Goal: Task Accomplishment & Management: Manage account settings

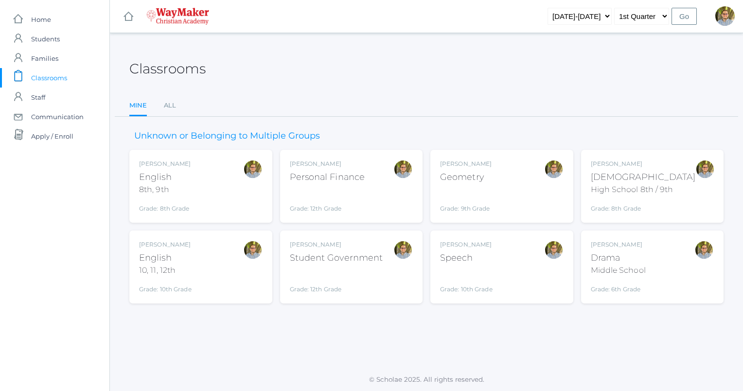
click at [676, 161] on div "[PERSON_NAME] Bible High School 8th / 9th Grade: 8th Grade HSBIBLE" at bounding box center [653, 187] width 124 height 54
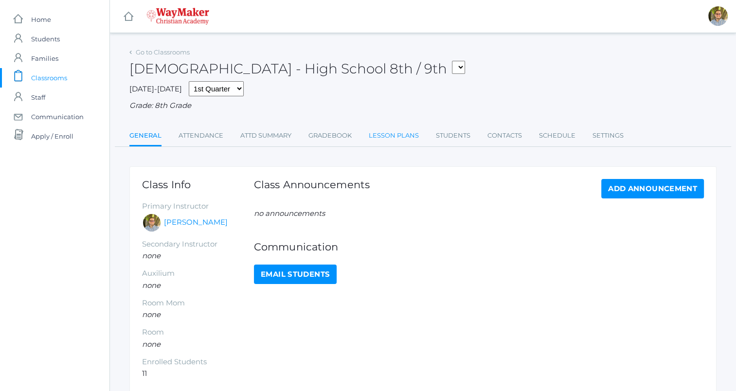
click at [385, 133] on link "Lesson Plans" at bounding box center [394, 135] width 50 height 19
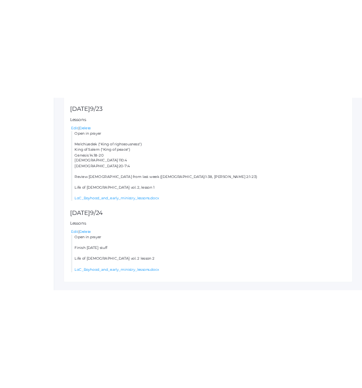
scroll to position [255, 0]
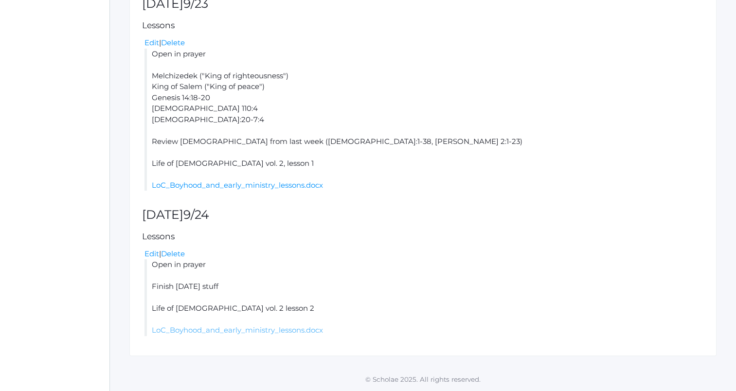
click at [272, 329] on link "LoC_Boyhood_and_early_ministry_lessons.docx" at bounding box center [237, 329] width 171 height 9
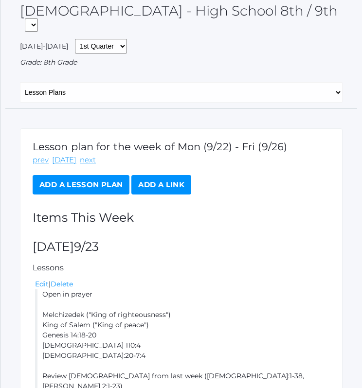
scroll to position [0, 0]
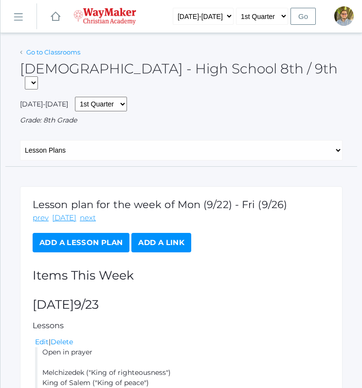
click at [45, 55] on link "Go to Classrooms" at bounding box center [53, 52] width 54 height 8
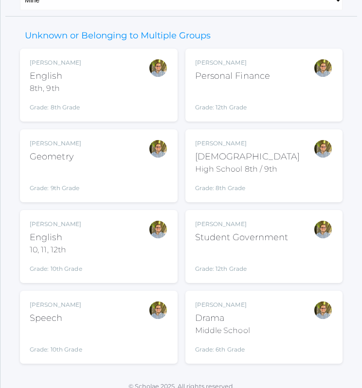
scroll to position [110, 0]
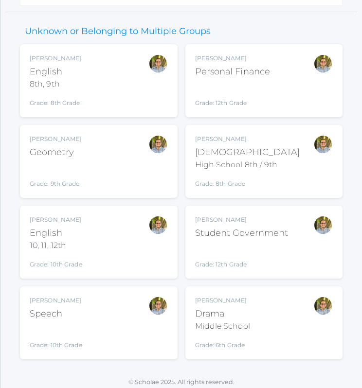
click at [136, 74] on div "Kylen Braileanu English 8th, 9th Grade: 8th Grade 08ENGLISH" at bounding box center [99, 81] width 138 height 54
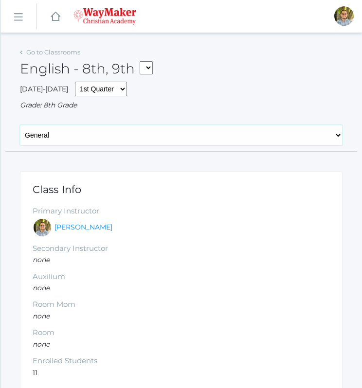
click at [123, 134] on select "General Attendance Attd Summary Gradebook Lesson Plans Students Contacts Schedu…" at bounding box center [181, 135] width 322 height 20
select select "/classrooms/2528/lesson_plans?term=1"
click at [20, 125] on select "General Attendance Attd Summary Gradebook Lesson Plans Students Contacts Schedu…" at bounding box center [181, 135] width 322 height 20
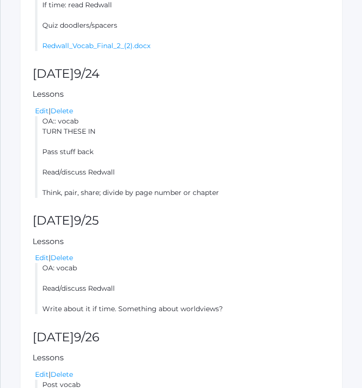
scroll to position [416, 0]
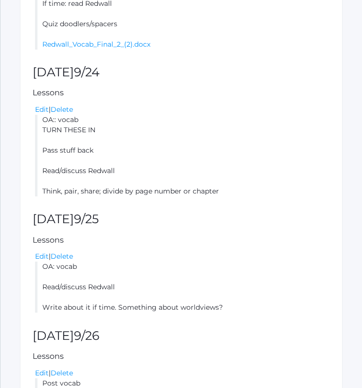
drag, startPoint x: 43, startPoint y: 122, endPoint x: 230, endPoint y: 188, distance: 197.7
click at [230, 188] on li "OA:: vocab TURN THESE IN Pass stuff back Read/discuss Redwall Think, pair, shar…" at bounding box center [182, 156] width 295 height 82
copy li "OA:: vocab TURN THESE IN Pass stuff back Read/discuss Redwall Think, pair, shar…"
click at [305, 151] on li "OA:: vocab TURN THESE IN Pass stuff back Read/discuss Redwall Think, pair, shar…" at bounding box center [182, 156] width 295 height 82
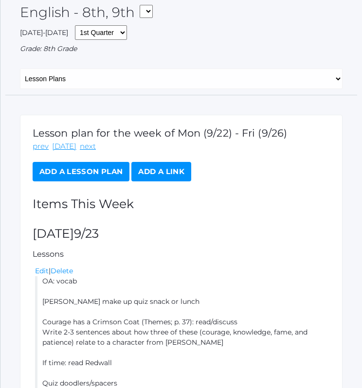
scroll to position [0, 0]
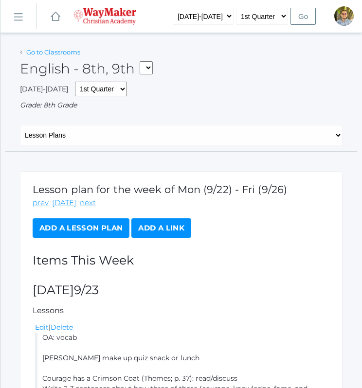
click at [43, 51] on link "Go to Classrooms" at bounding box center [53, 52] width 54 height 8
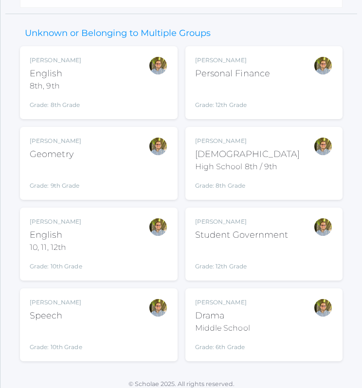
scroll to position [115, 0]
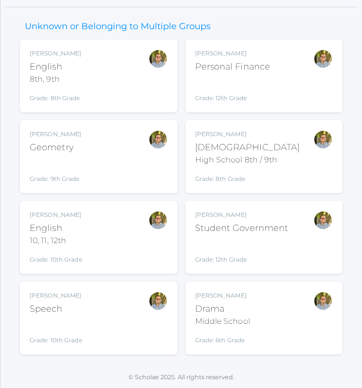
click at [128, 247] on div "Kylen Braileanu English 10, 11, 12th Grade: 10th Grade HSENGLISH" at bounding box center [99, 238] width 138 height 54
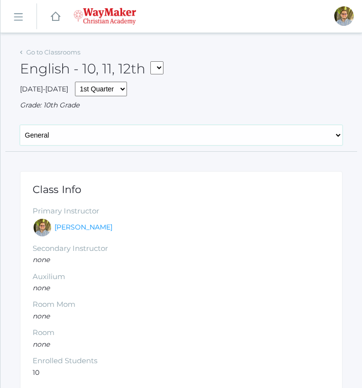
click at [175, 135] on select "General Attendance Attd Summary Gradebook Lesson Plans Students Contacts Schedu…" at bounding box center [181, 135] width 322 height 20
select select "/classrooms/2527/lesson_plans?term=1"
click at [20, 125] on select "General Attendance Attd Summary Gradebook Lesson Plans Students Contacts Schedu…" at bounding box center [181, 135] width 322 height 20
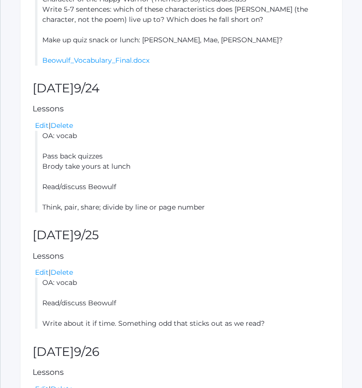
scroll to position [364, 0]
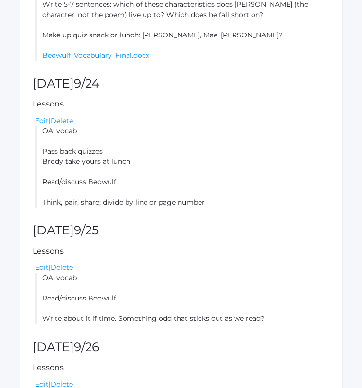
drag, startPoint x: 45, startPoint y: 131, endPoint x: 214, endPoint y: 201, distance: 182.7
click at [214, 201] on li "OA: vocab Pass back quizzes [PERSON_NAME] take yours at lunch Read/discuss Beow…" at bounding box center [182, 167] width 295 height 82
click at [39, 123] on link "Edit" at bounding box center [42, 120] width 14 height 9
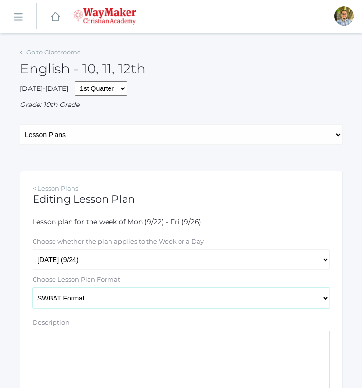
click at [295, 299] on select "Traditional Format SWBAT Format" at bounding box center [181, 298] width 297 height 20
select select "legacy"
click at [33, 288] on select "Traditional Format SWBAT Format" at bounding box center [181, 298] width 297 height 20
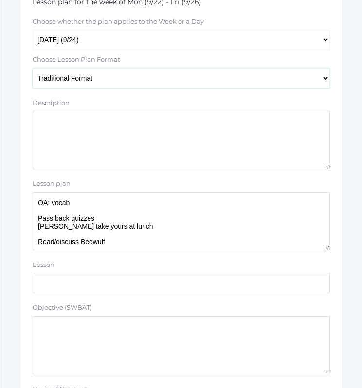
scroll to position [221, 0]
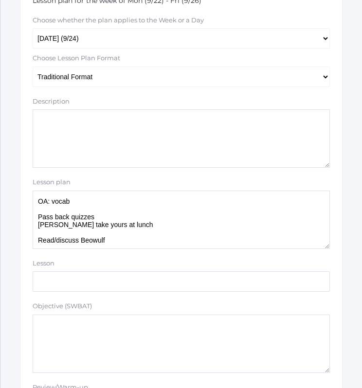
click at [130, 199] on textarea "OA: vocab Pass back quizzes Brody take yours at lunch Read/discuss Beowulf Thin…" at bounding box center [181, 220] width 297 height 58
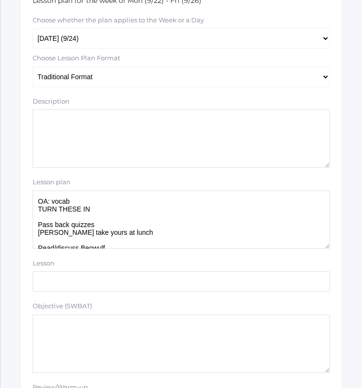
click at [127, 204] on textarea "OA: vocab Pass back quizzes Brody take yours at lunch Read/discuss Beowulf Thin…" at bounding box center [181, 220] width 297 height 58
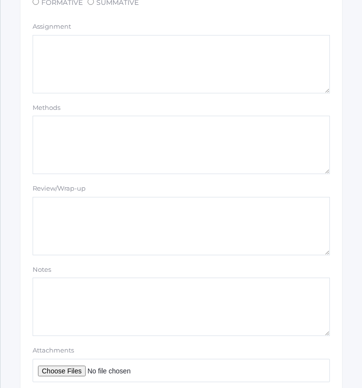
scroll to position [860, 0]
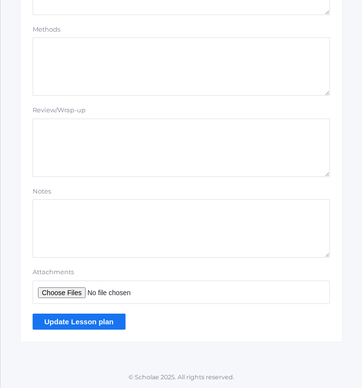
type textarea "Pass back vocab OA: vocab TURN THESE IN Pass back quizzes Brody take yours at l…"
click at [94, 322] on input "Update Lesson plan" at bounding box center [79, 322] width 93 height 16
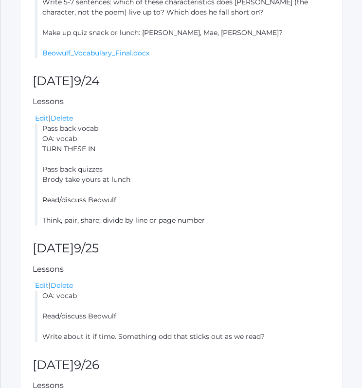
scroll to position [391, 0]
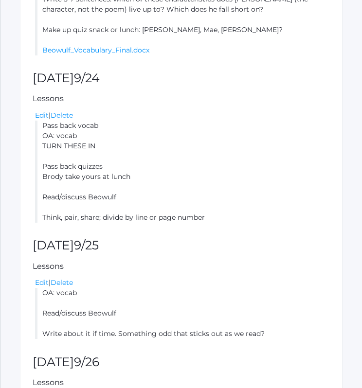
drag, startPoint x: 44, startPoint y: 126, endPoint x: 217, endPoint y: 213, distance: 194.2
click at [217, 213] on li "Pass back vocab OA: vocab TURN THESE IN Pass back quizzes Brody take yours at l…" at bounding box center [182, 172] width 295 height 102
copy li "Pass back vocab OA: vocab TURN THESE IN Pass back quizzes Brody take yours at l…"
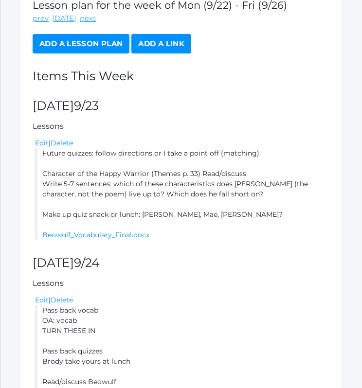
scroll to position [0, 0]
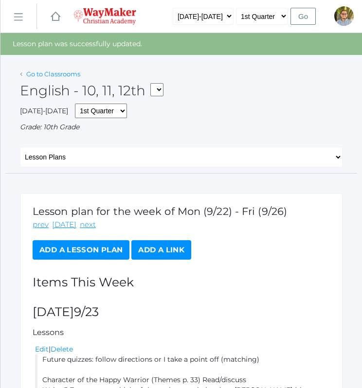
click at [44, 73] on link "Go to Classrooms" at bounding box center [53, 74] width 54 height 8
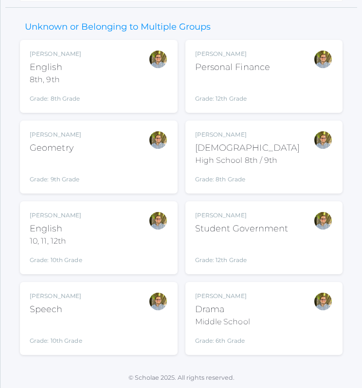
scroll to position [115, 0]
click at [118, 159] on div "Kylen Braileanu Geometry Grade: 9th Grade GEOM" at bounding box center [99, 157] width 138 height 54
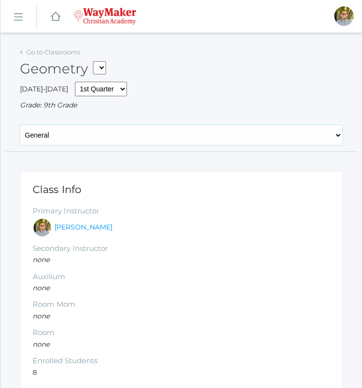
click at [203, 136] on select "General Attendance Attd Summary Gradebook Lesson Plans Students Contacts Schedu…" at bounding box center [181, 135] width 322 height 20
select select "/classrooms/2520/lesson_plans?term=1"
click at [20, 125] on select "General Attendance Attd Summary Gradebook Lesson Plans Students Contacts Schedu…" at bounding box center [181, 135] width 322 height 20
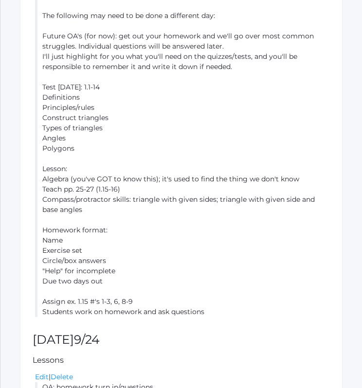
scroll to position [383, 0]
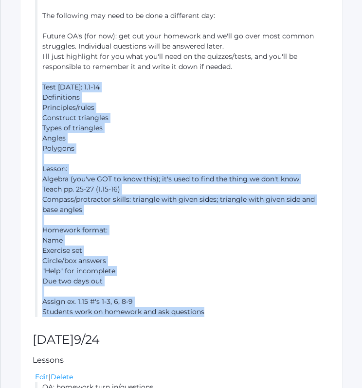
drag, startPoint x: 42, startPoint y: 87, endPoint x: 227, endPoint y: 309, distance: 289.1
click at [227, 309] on li "READ QUESTIONS CAREFULLY: you can't just identify a key word and give the answe…" at bounding box center [182, 133] width 295 height 368
copy li "Test [DATE]: 1.1-14 Definitions Principles/rules Construct triangles Types of t…"
click at [197, 242] on li "READ QUESTIONS CAREFULLY: you can't just identify a key word and give the answe…" at bounding box center [182, 133] width 295 height 368
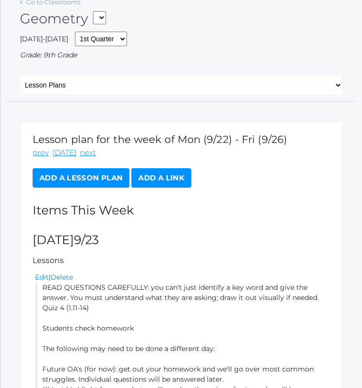
scroll to position [0, 0]
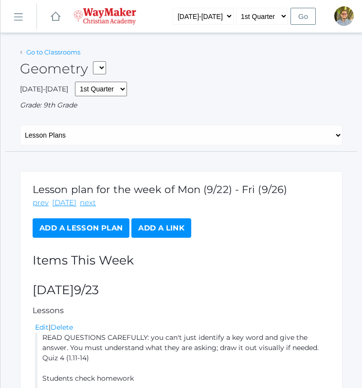
click at [65, 50] on link "Go to Classrooms" at bounding box center [53, 52] width 54 height 8
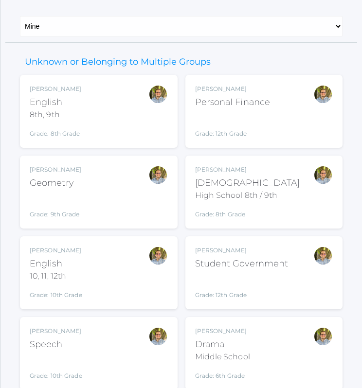
scroll to position [115, 0]
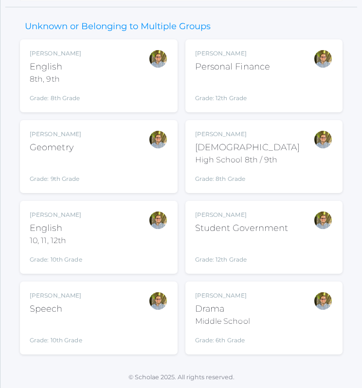
click at [139, 321] on div "[PERSON_NAME] Speech Grade: 10th Grade SPEECH" at bounding box center [99, 318] width 138 height 54
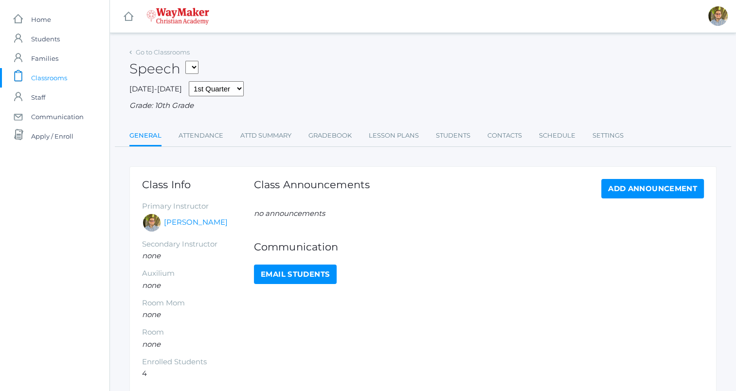
click at [44, 78] on span "Classrooms" at bounding box center [49, 77] width 36 height 19
